Goal: Information Seeking & Learning: Learn about a topic

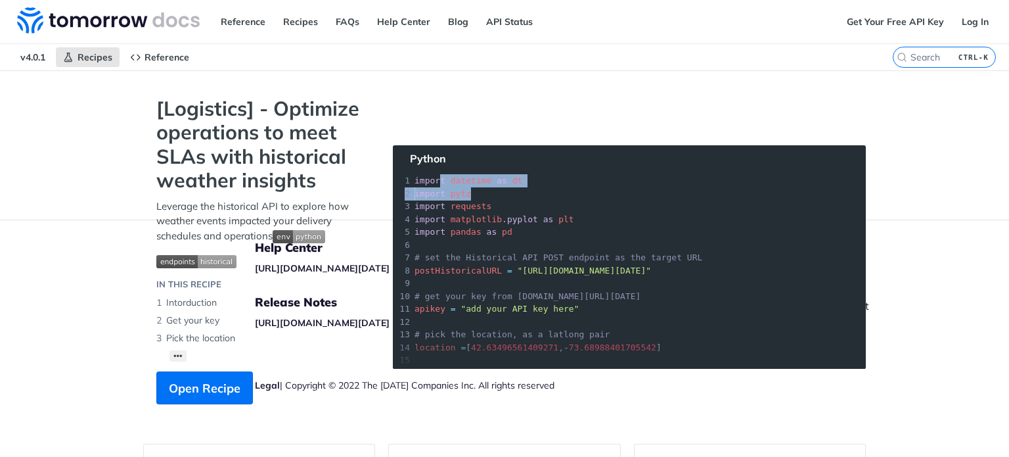
drag, startPoint x: 431, startPoint y: 185, endPoint x: 505, endPoint y: 223, distance: 83.2
click at [514, 196] on section "[Logistics] - Optimize operations to meet SLAs with historical weather insights…" at bounding box center [504, 264] width 723 height 334
click at [465, 260] on section "[Logistics] - Optimize operations to meet SLAs with historical weather insights…" at bounding box center [504, 264] width 723 height 334
click at [219, 24] on link "Reference" at bounding box center [243, 22] width 59 height 20
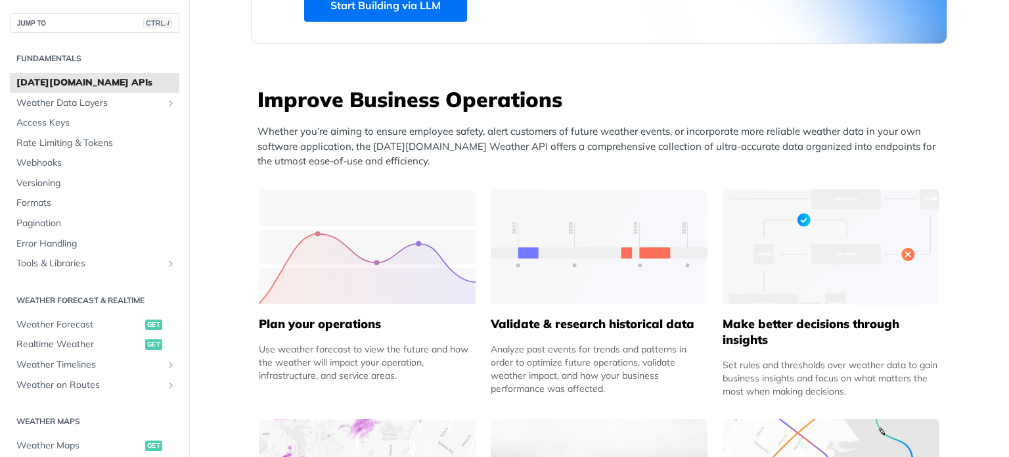
scroll to position [394, 0]
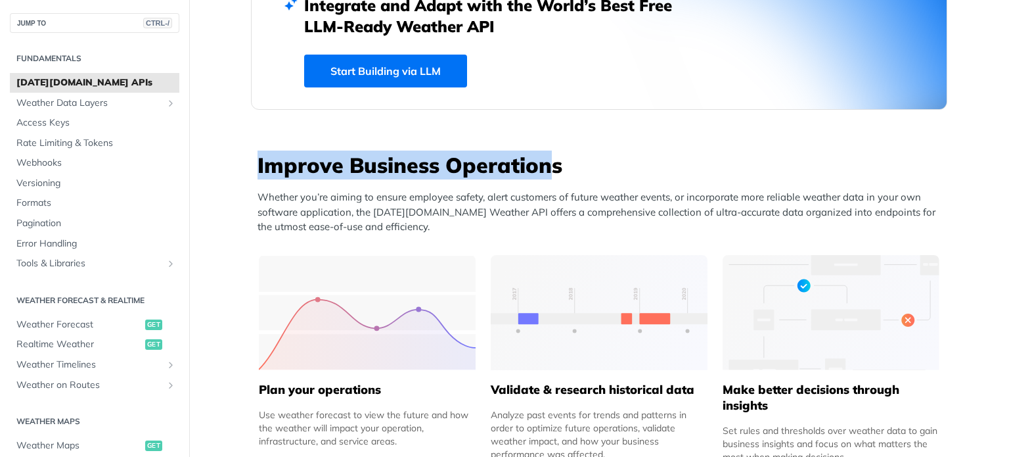
drag, startPoint x: 252, startPoint y: 162, endPoint x: 544, endPoint y: 162, distance: 291.8
click at [544, 162] on h3 "Improve Business Operations" at bounding box center [603, 165] width 690 height 29
drag, startPoint x: 553, startPoint y: 161, endPoint x: 352, endPoint y: 162, distance: 200.5
click at [352, 162] on h3 "Improve Business Operations" at bounding box center [603, 165] width 690 height 29
drag, startPoint x: 256, startPoint y: 161, endPoint x: 544, endPoint y: 151, distance: 288.0
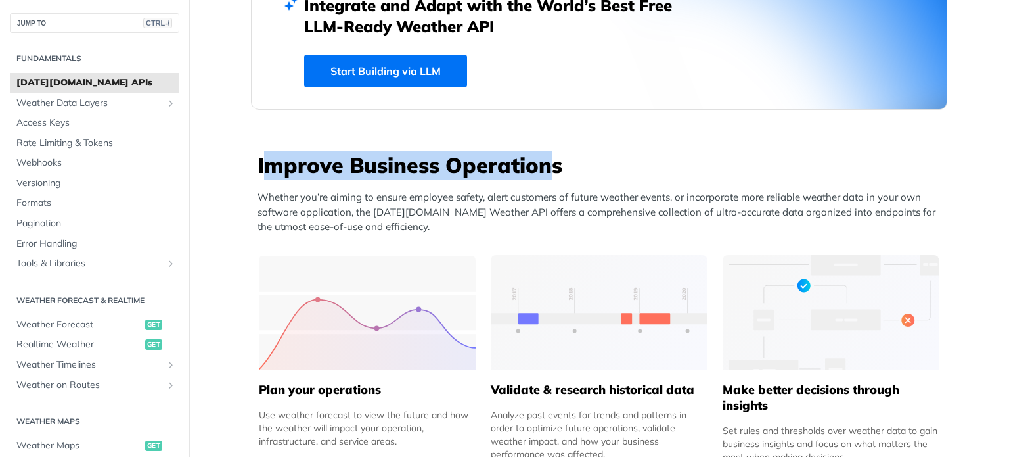
click at [544, 151] on h3 "Improve Business Operations" at bounding box center [603, 165] width 690 height 29
drag, startPoint x: 553, startPoint y: 161, endPoint x: 280, endPoint y: 165, distance: 272.8
click at [280, 165] on h3 "Improve Business Operations" at bounding box center [603, 165] width 690 height 29
drag, startPoint x: 253, startPoint y: 162, endPoint x: 544, endPoint y: 151, distance: 291.4
click at [544, 151] on h3 "Improve Business Operations" at bounding box center [603, 165] width 690 height 29
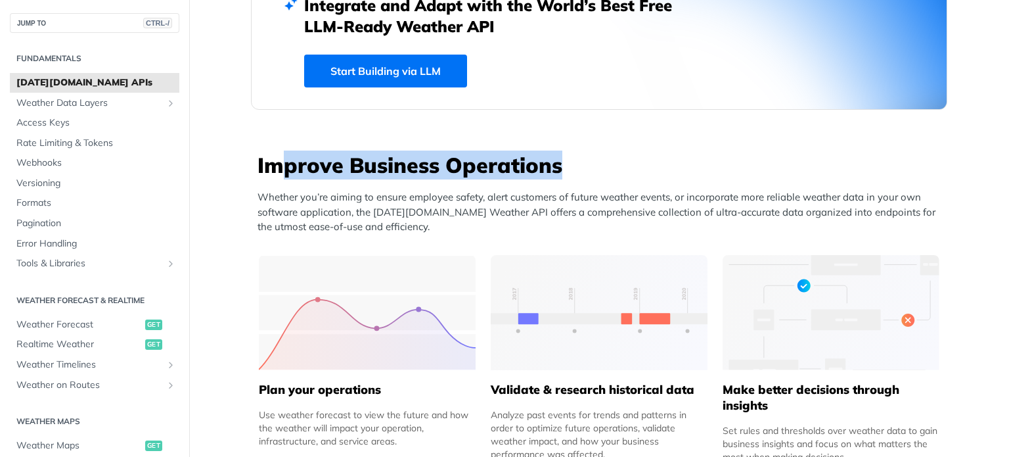
drag, startPoint x: 555, startPoint y: 159, endPoint x: 272, endPoint y: 151, distance: 282.7
click at [271, 151] on h3 "Improve Business Operations" at bounding box center [603, 165] width 690 height 29
drag, startPoint x: 254, startPoint y: 158, endPoint x: 536, endPoint y: 156, distance: 281.3
click at [536, 156] on h3 "Improve Business Operations" at bounding box center [603, 165] width 690 height 29
drag, startPoint x: 555, startPoint y: 158, endPoint x: 285, endPoint y: 161, distance: 270.1
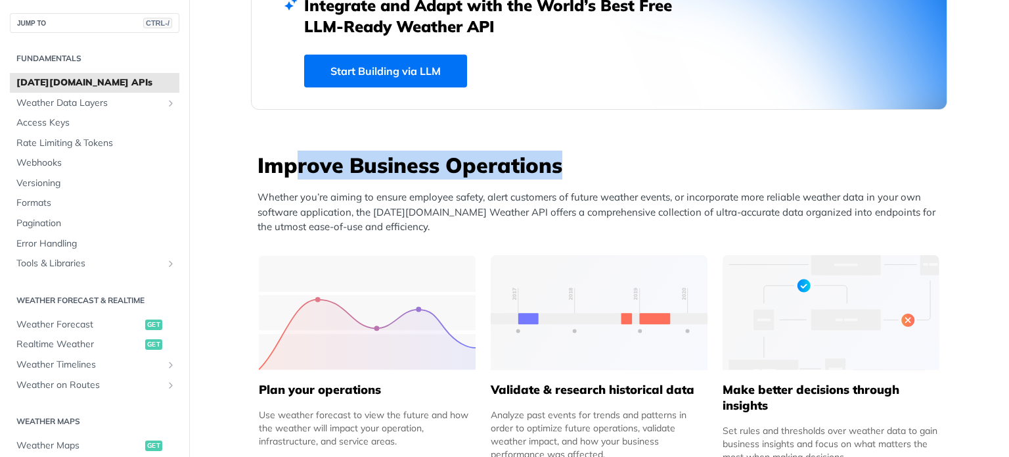
click at [285, 161] on h3 "Improve Business Operations" at bounding box center [603, 165] width 690 height 29
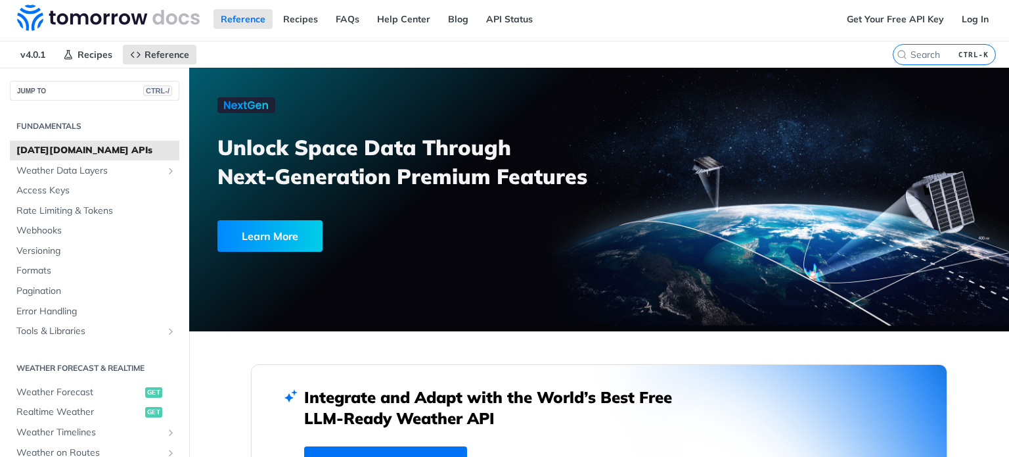
scroll to position [0, 0]
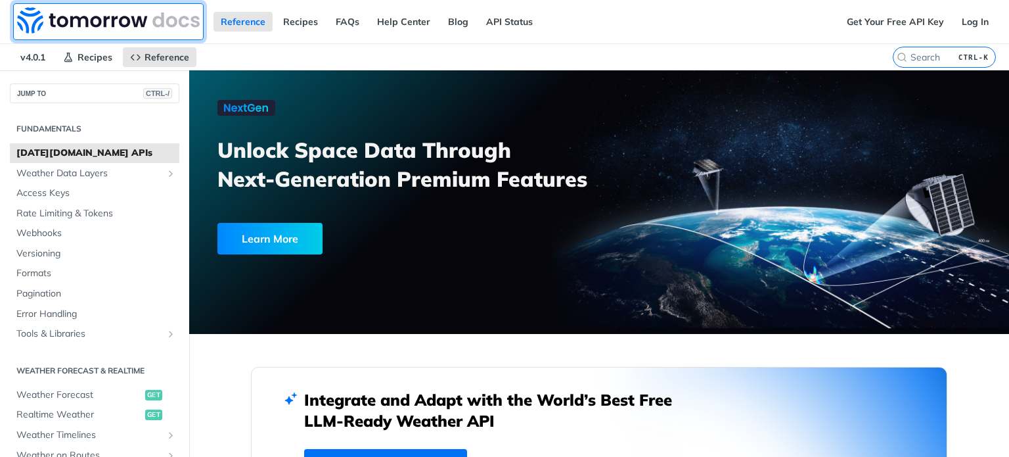
click at [108, 14] on img at bounding box center [108, 20] width 183 height 26
